Goal: Task Accomplishment & Management: Use online tool/utility

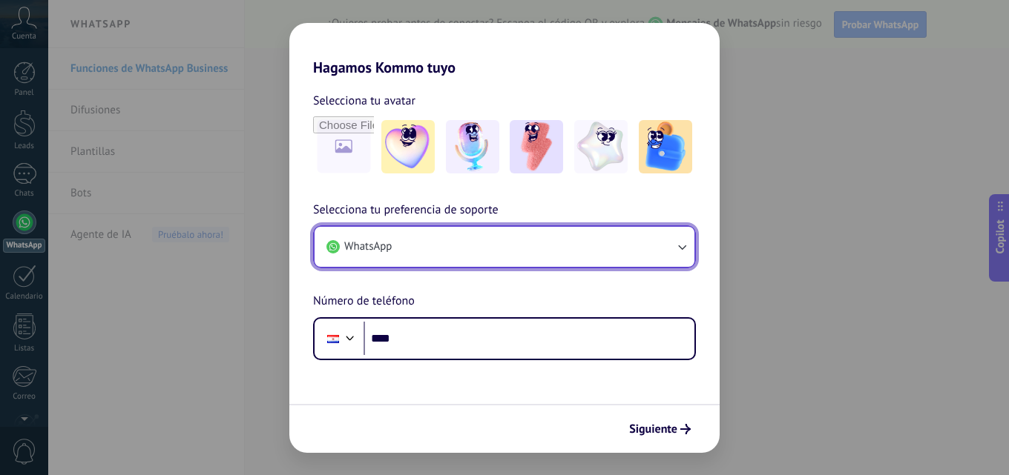
drag, startPoint x: 623, startPoint y: 248, endPoint x: 679, endPoint y: 248, distance: 55.6
click at [679, 248] on icon "button" at bounding box center [681, 247] width 15 height 15
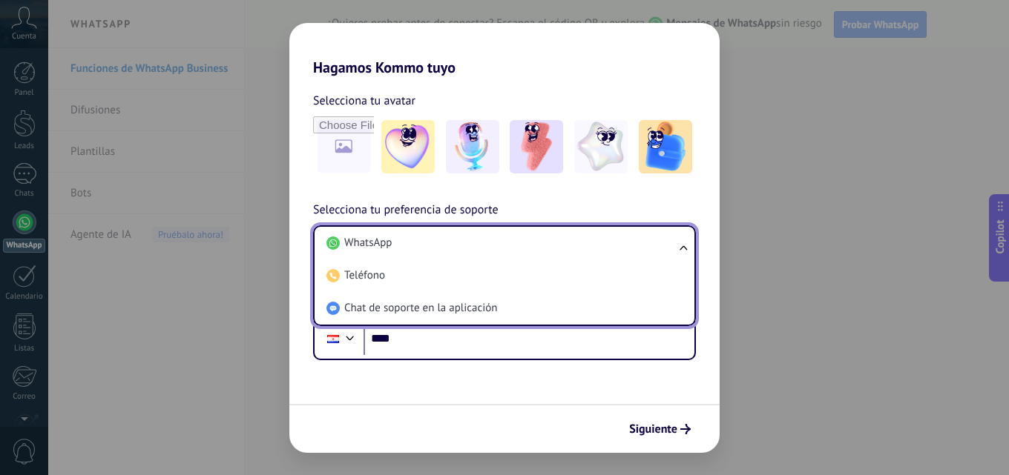
click at [679, 248] on ul "WhatsApp Teléfono Chat de soporte en la aplicación" at bounding box center [504, 275] width 383 height 101
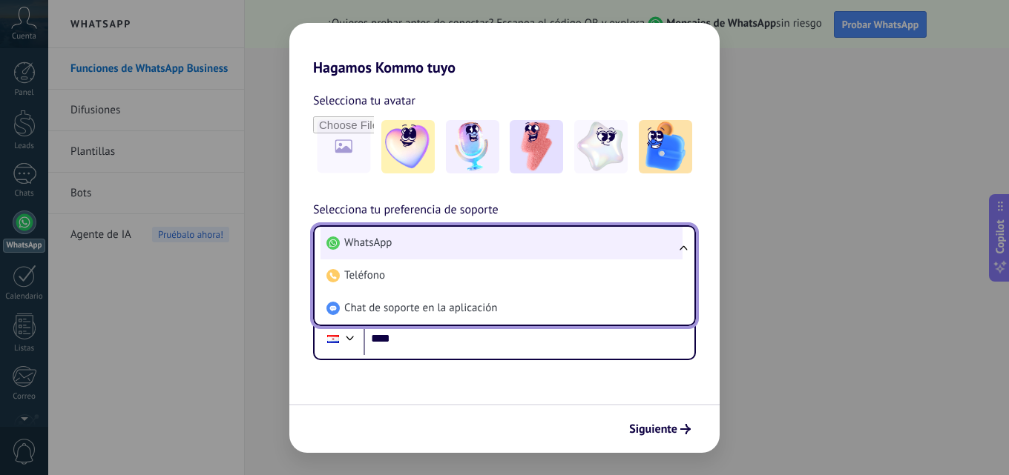
click at [441, 253] on li "WhatsApp" at bounding box center [501, 243] width 362 height 33
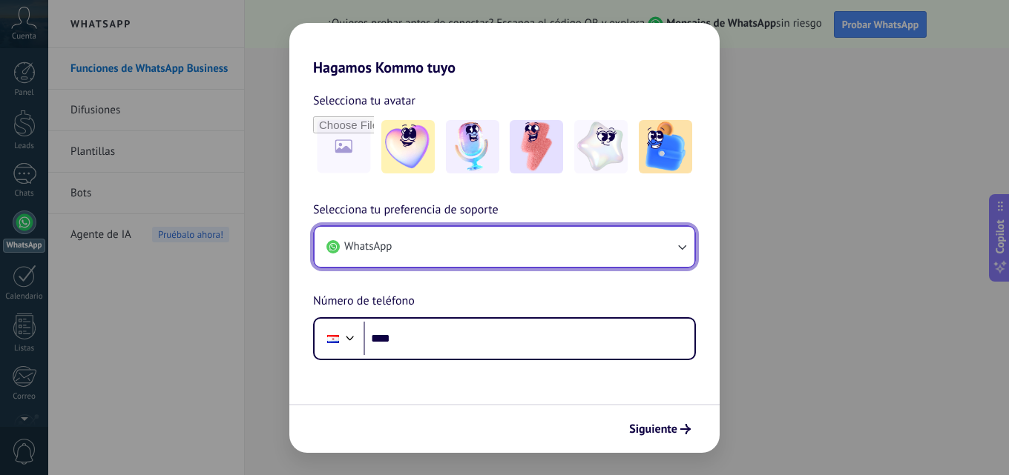
drag, startPoint x: 441, startPoint y: 253, endPoint x: 300, endPoint y: 132, distance: 185.1
click at [441, 253] on button "WhatsApp" at bounding box center [504, 247] width 380 height 40
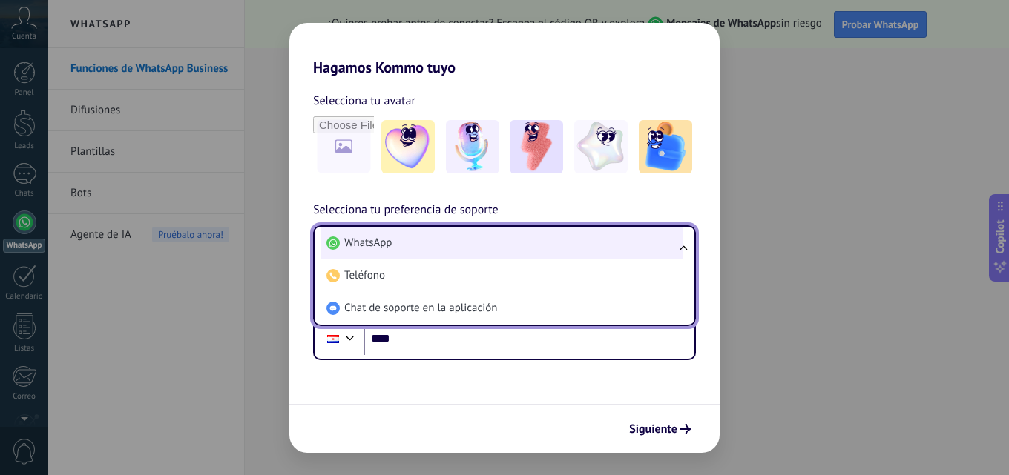
click at [392, 240] on li "WhatsApp" at bounding box center [501, 243] width 362 height 33
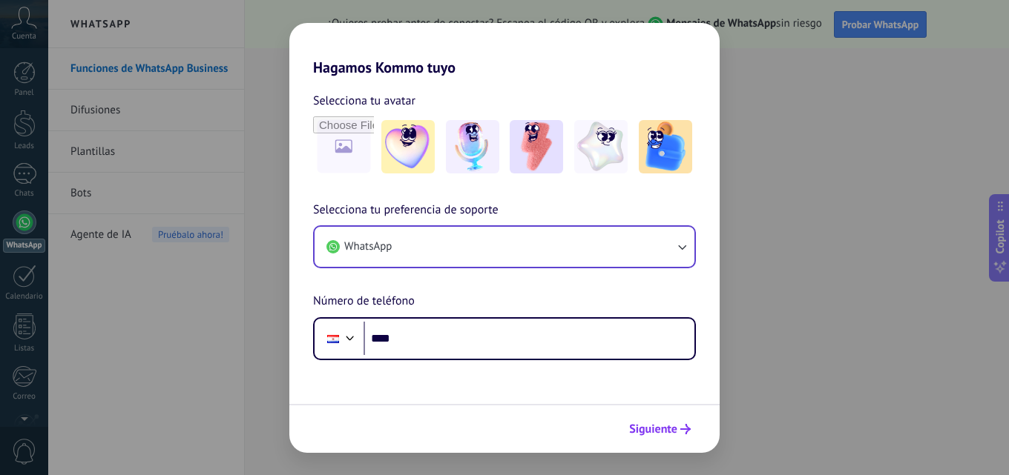
click at [641, 435] on span "Siguiente" at bounding box center [653, 429] width 48 height 10
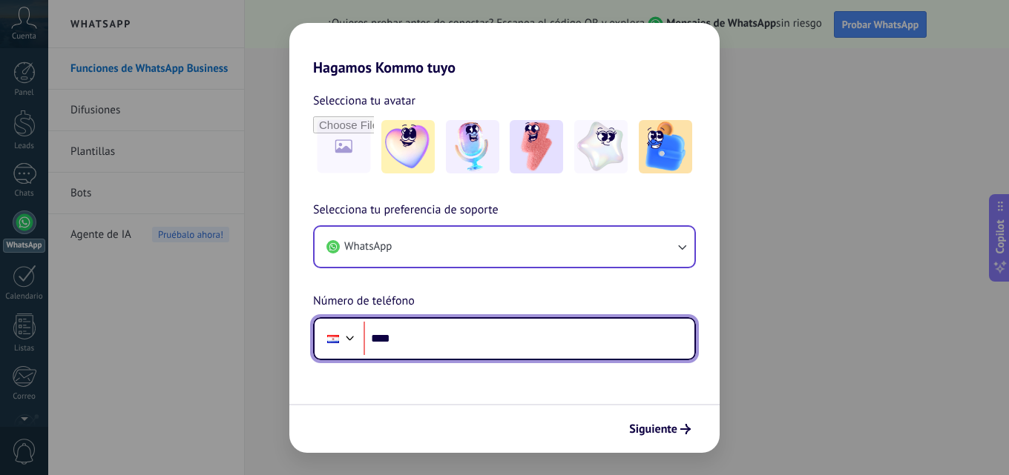
paste input "**********"
type input "**********"
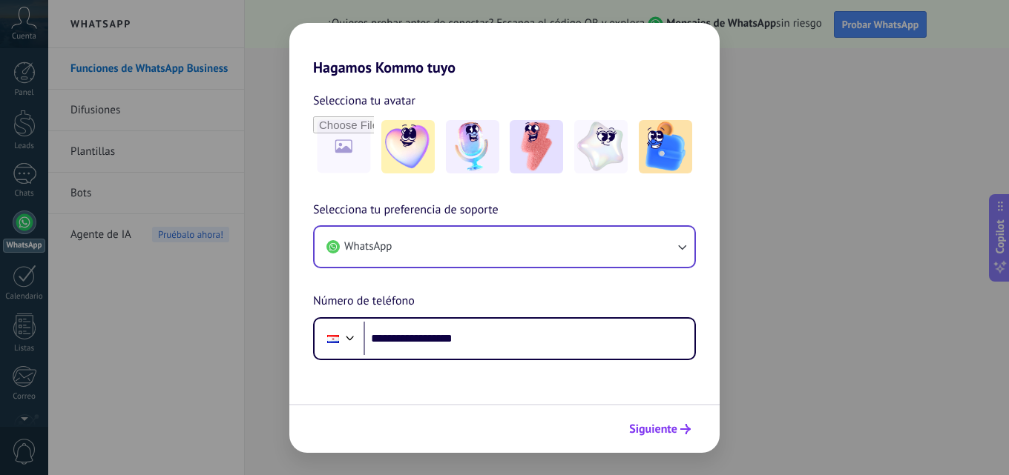
click at [667, 427] on span "Siguiente" at bounding box center [653, 429] width 48 height 10
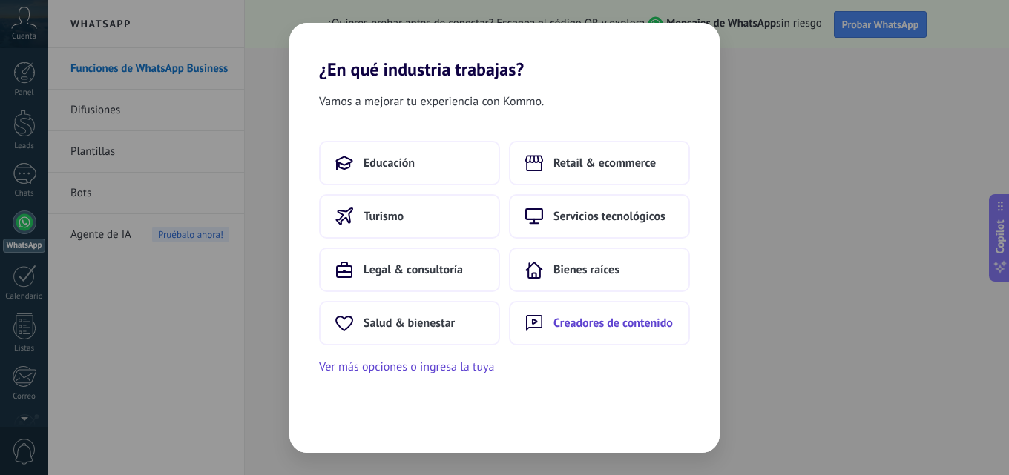
click at [627, 316] on span "Creadores de contenido" at bounding box center [612, 323] width 119 height 15
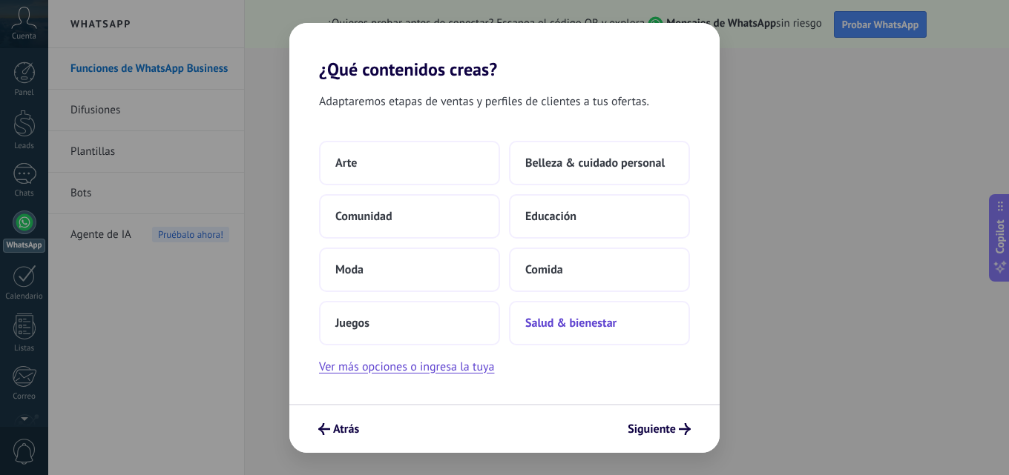
click at [604, 334] on button "Salud & bienestar" at bounding box center [599, 323] width 181 height 44
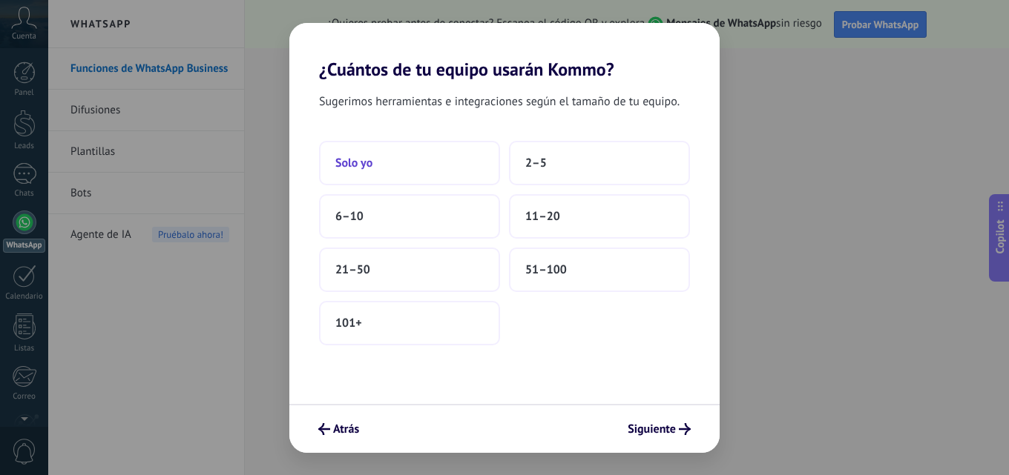
click at [389, 156] on button "Solo yo" at bounding box center [409, 163] width 181 height 44
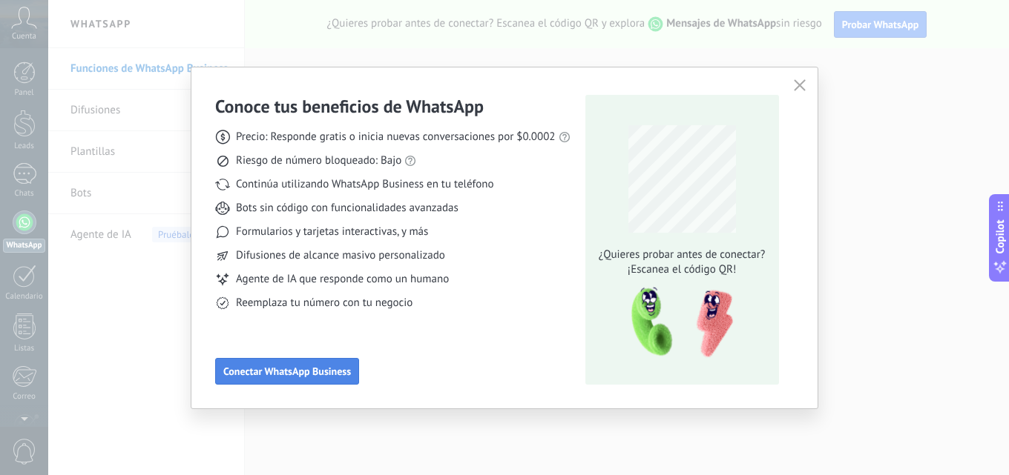
click at [293, 368] on span "Conectar WhatsApp Business" at bounding box center [287, 371] width 128 height 10
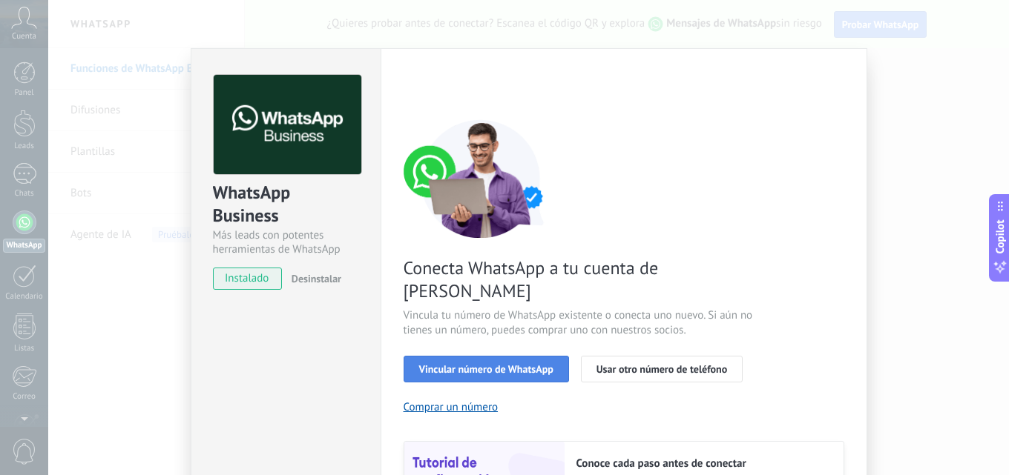
click at [451, 364] on span "Vincular número de WhatsApp" at bounding box center [486, 369] width 134 height 10
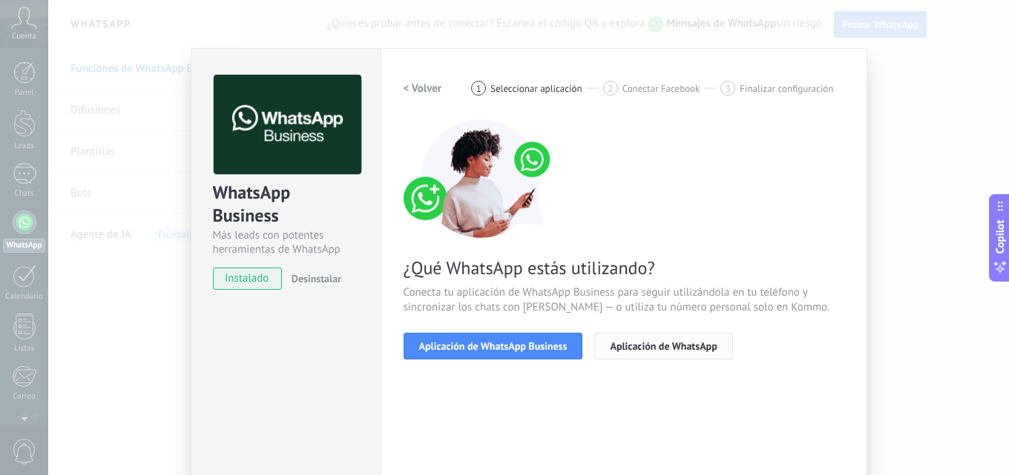
click at [601, 349] on button "Aplicación de WhatsApp" at bounding box center [663, 346] width 138 height 27
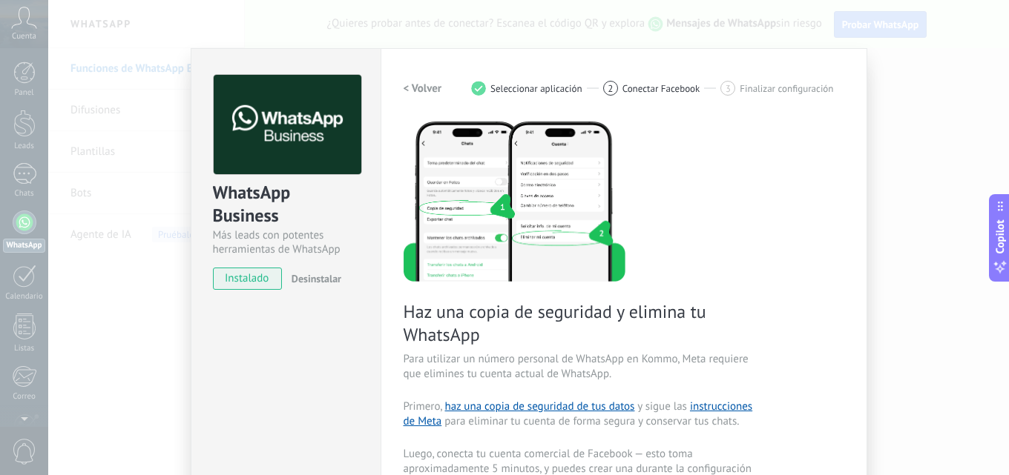
click at [607, 345] on span "Haz una copia de seguridad y elimina tu WhatsApp" at bounding box center [579, 323] width 353 height 46
click at [772, 423] on div "Haz una copia de seguridad y elimina tu WhatsApp Para utilizar un número person…" at bounding box center [623, 407] width 441 height 577
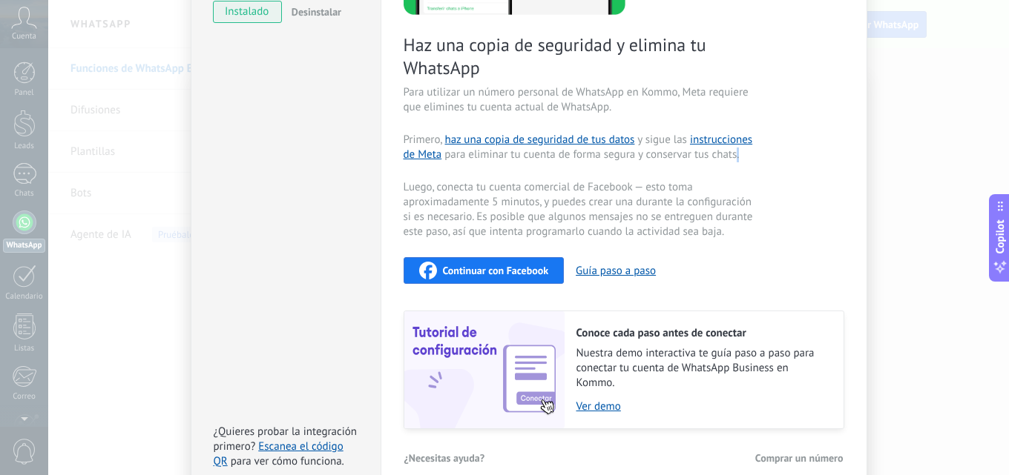
scroll to position [343, 0]
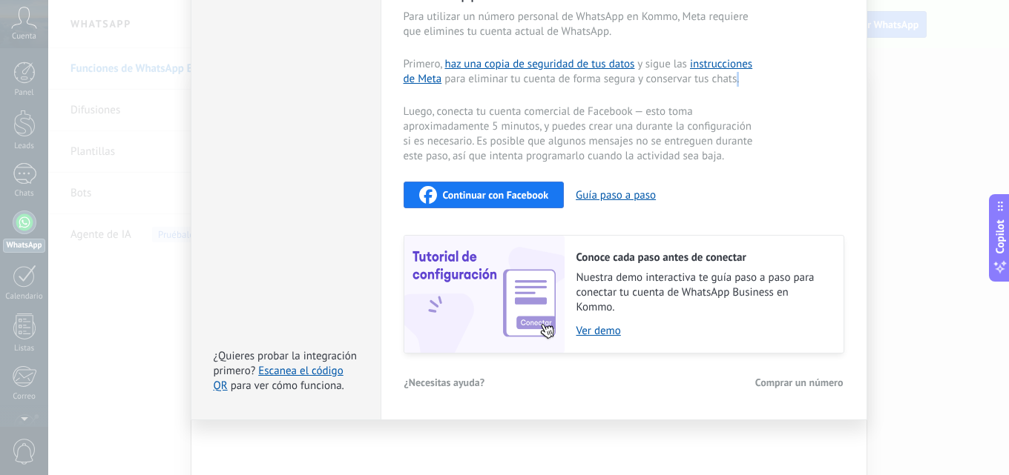
click at [966, 260] on div "WhatsApp Business Más leads con potentes herramientas de WhatsApp instalado Des…" at bounding box center [528, 237] width 960 height 475
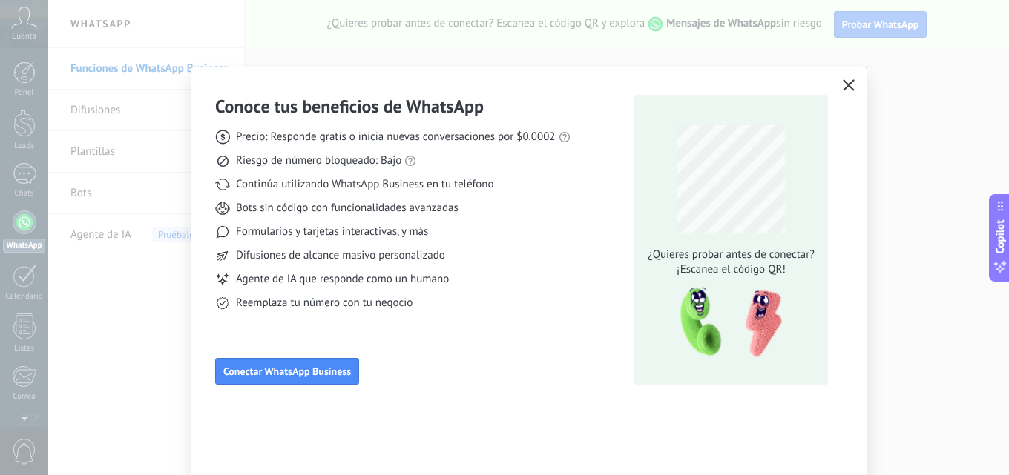
scroll to position [0, 0]
click at [844, 82] on icon "button" at bounding box center [848, 85] width 12 height 12
